Goal: Register for event/course

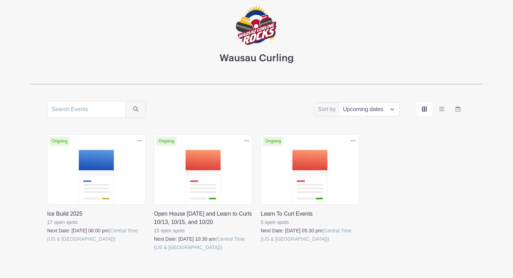
scroll to position [62, 0]
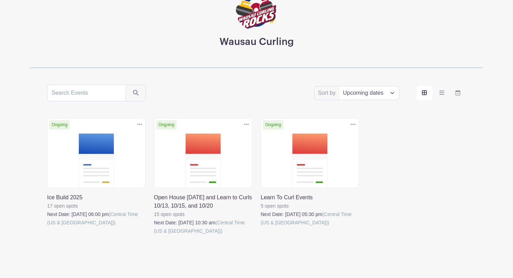
click at [154, 236] on link at bounding box center [154, 236] width 0 height 0
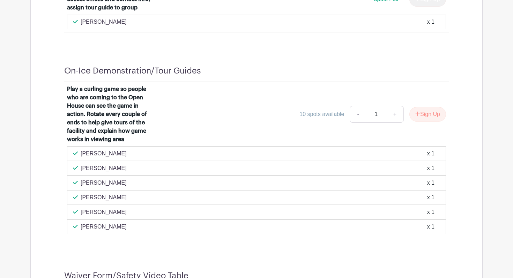
scroll to position [598, 0]
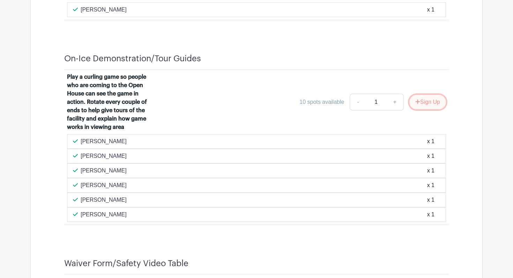
click at [433, 103] on button "Sign Up" at bounding box center [427, 102] width 37 height 15
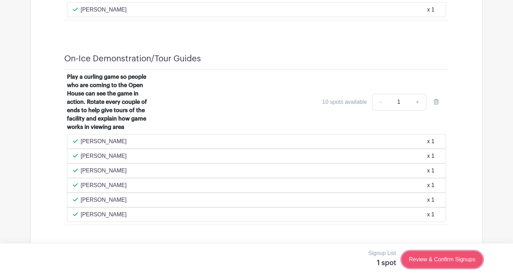
click at [452, 257] on link "Review & Confirm Signups" at bounding box center [442, 260] width 81 height 17
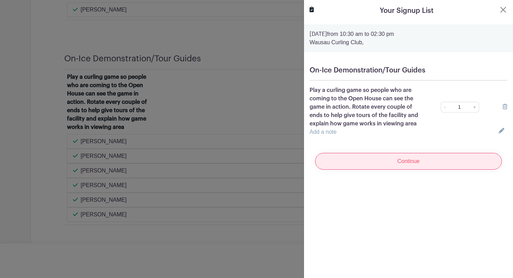
click at [425, 164] on input "Continue" at bounding box center [408, 161] width 187 height 17
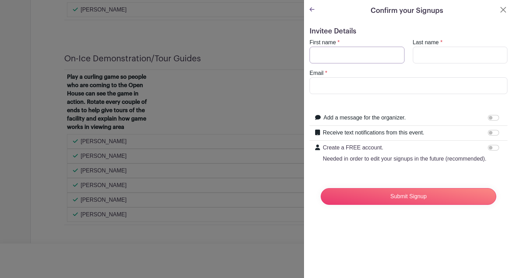
click at [376, 62] on input "First name" at bounding box center [356, 55] width 95 height 17
type input "[PERSON_NAME]"
type input "[EMAIL_ADDRESS][DOMAIN_NAME]"
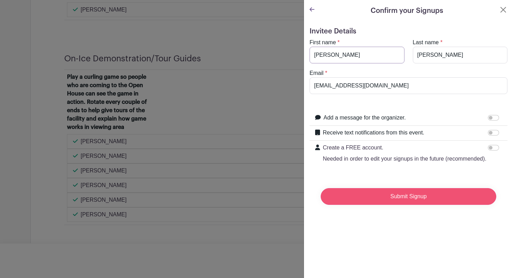
type input "[PERSON_NAME]"
click at [416, 200] on input "Submit Signup" at bounding box center [409, 196] width 176 height 17
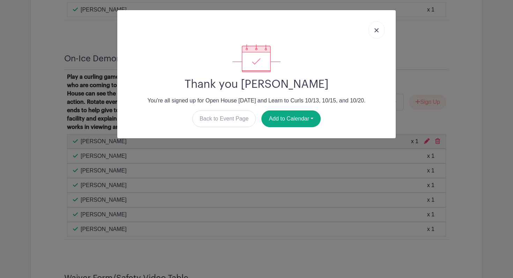
click at [378, 32] on img at bounding box center [376, 30] width 4 height 4
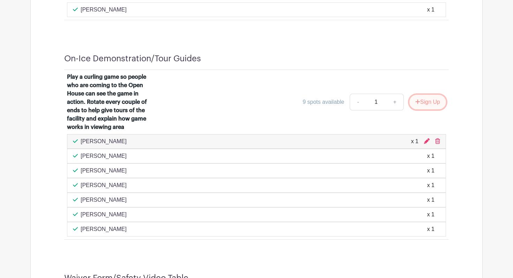
click at [423, 105] on button "Sign Up" at bounding box center [427, 102] width 37 height 15
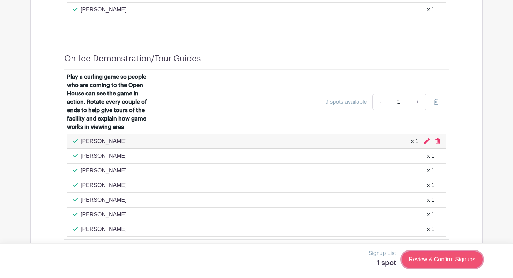
click at [428, 267] on link "Review & Confirm Signups" at bounding box center [442, 260] width 81 height 17
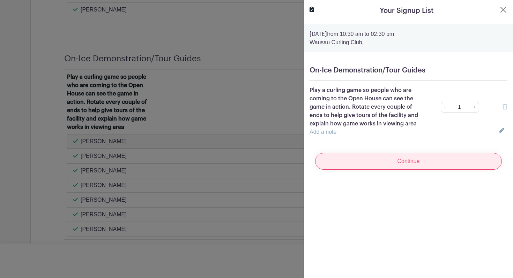
click at [439, 162] on input "Continue" at bounding box center [408, 161] width 187 height 17
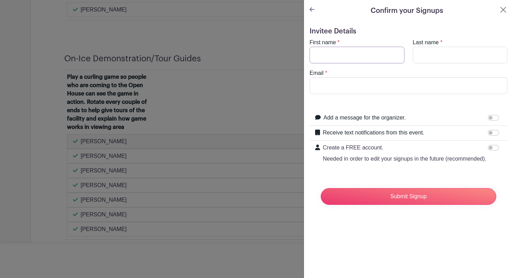
click at [383, 57] on input "First name" at bounding box center [356, 55] width 95 height 17
type input "[PERSON_NAME]"
click at [434, 54] on input "Last name" at bounding box center [460, 55] width 95 height 17
type input "[PERSON_NAME]"
drag, startPoint x: 352, startPoint y: 87, endPoint x: 292, endPoint y: 86, distance: 60.4
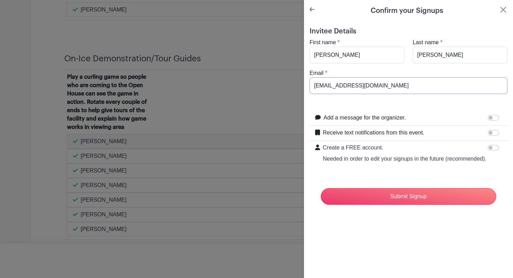
type input "[PERSON_NAME][EMAIL_ADDRESS][DOMAIN_NAME]"
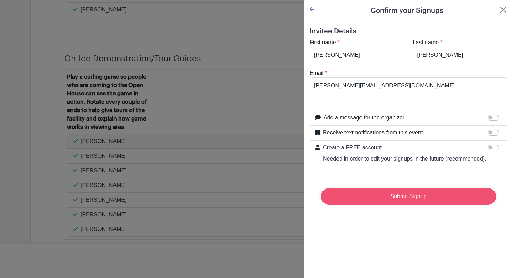
click at [388, 192] on input "Submit Signup" at bounding box center [409, 196] width 176 height 17
